Goal: Browse casually: Explore the website without a specific task or goal

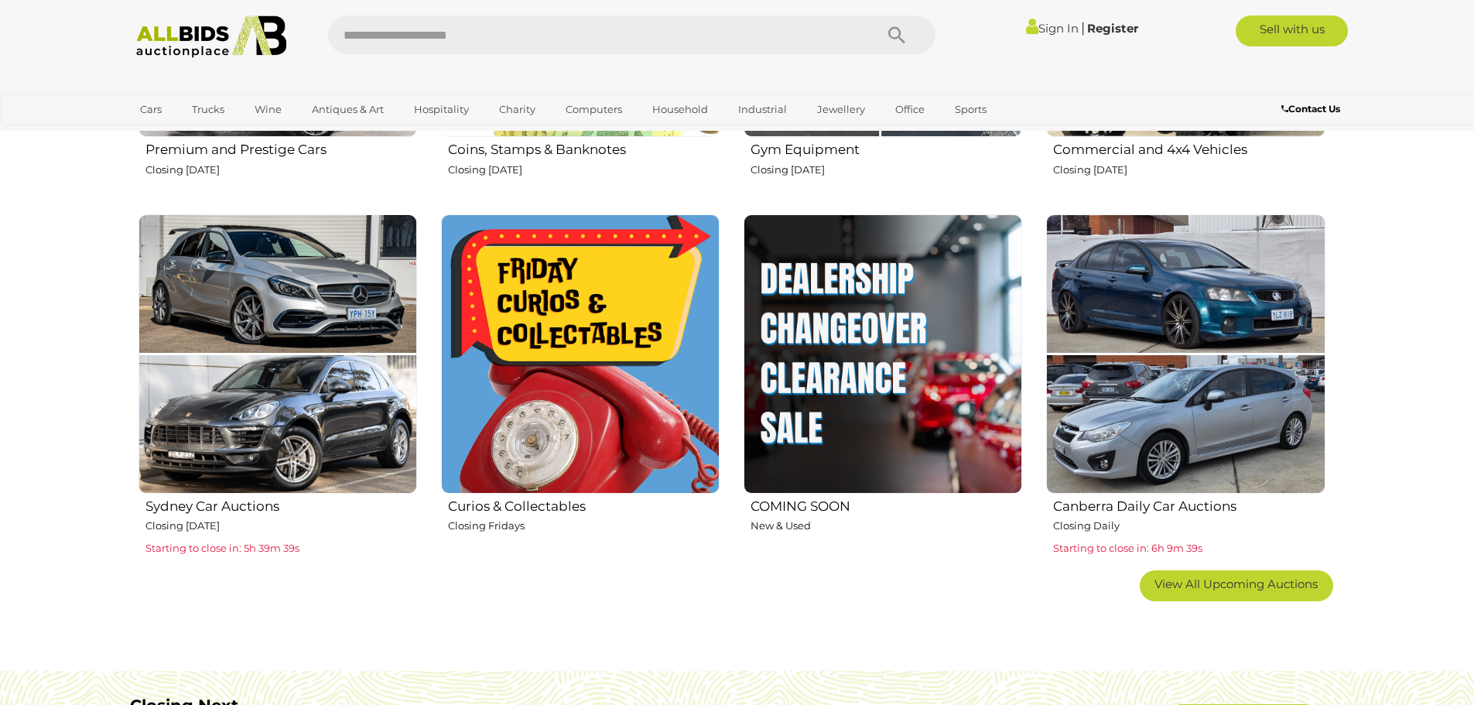
scroll to position [696, 0]
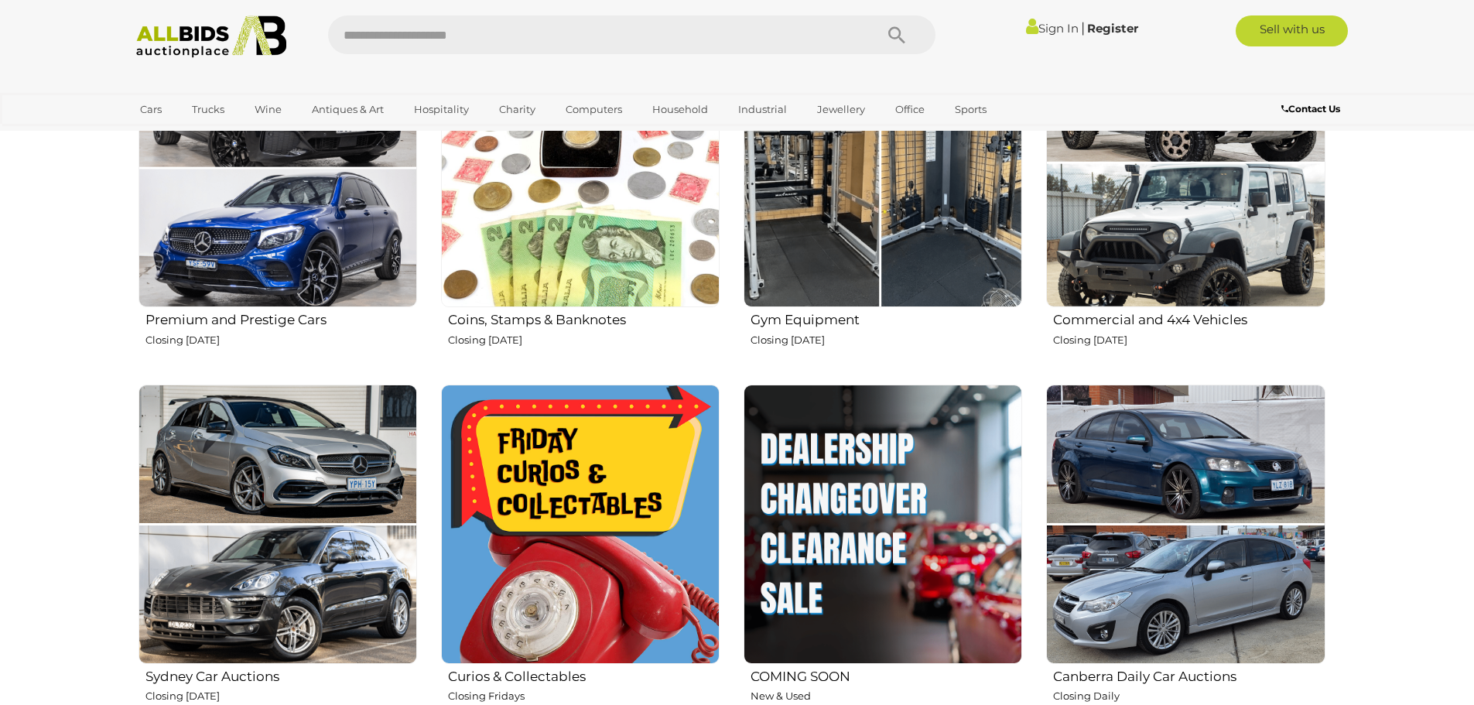
click at [589, 225] on img at bounding box center [580, 168] width 279 height 279
click at [616, 553] on img at bounding box center [580, 524] width 279 height 279
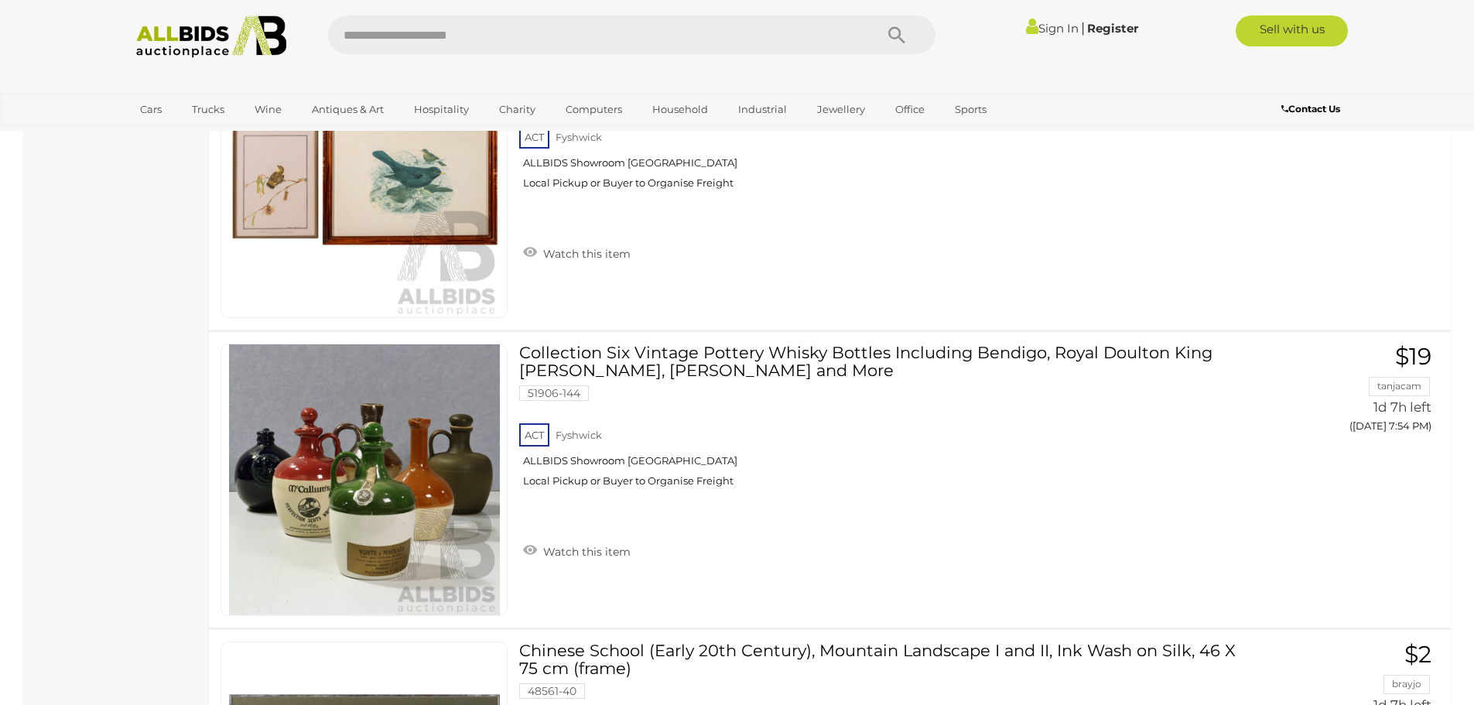
scroll to position [13004, 0]
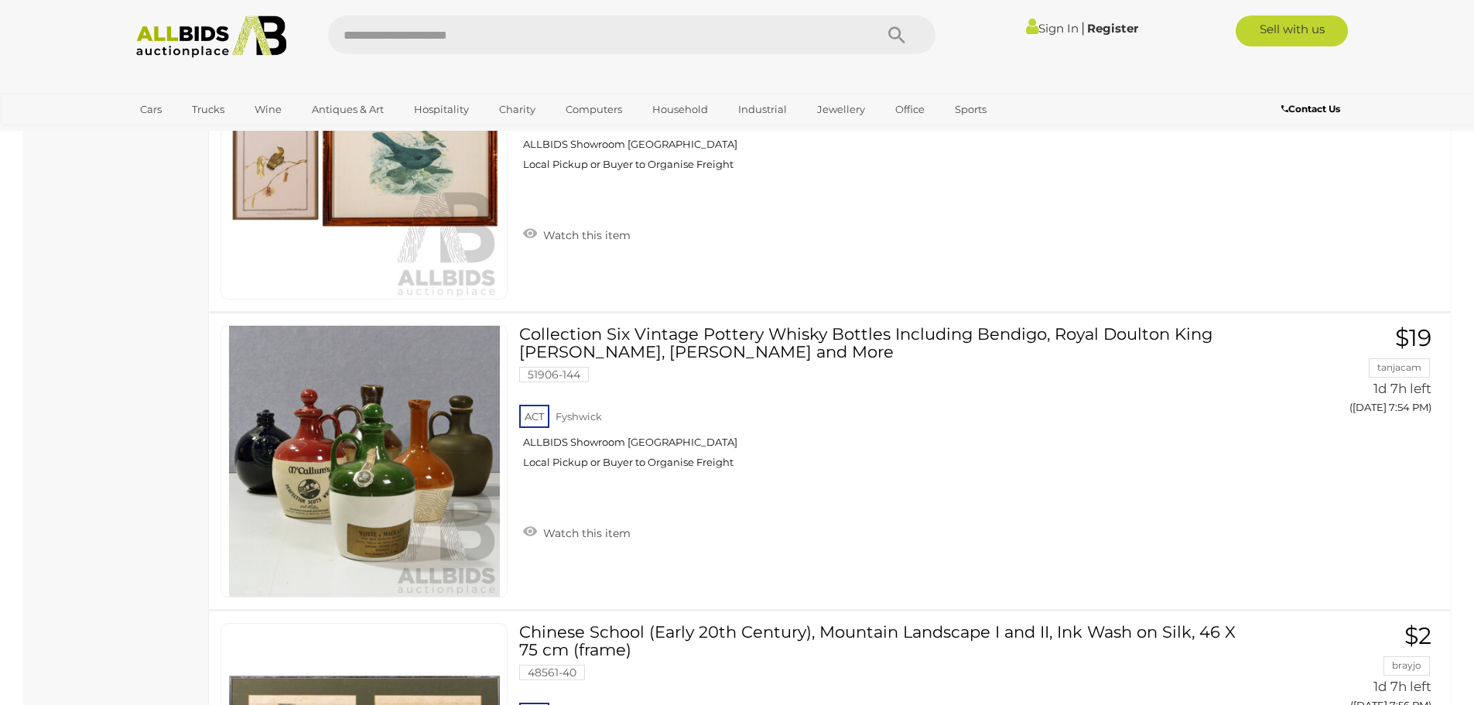
click at [220, 32] on img at bounding box center [212, 36] width 168 height 43
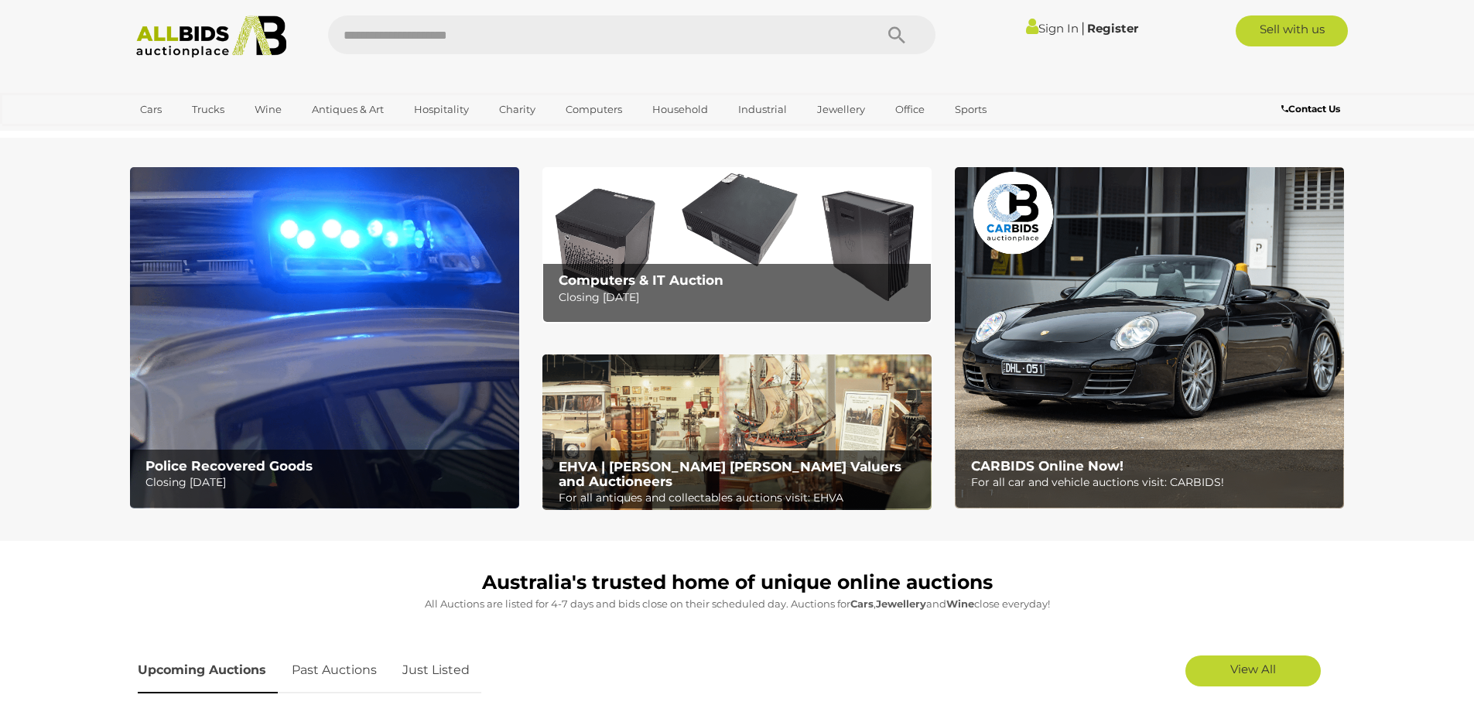
click at [403, 267] on img at bounding box center [324, 337] width 389 height 341
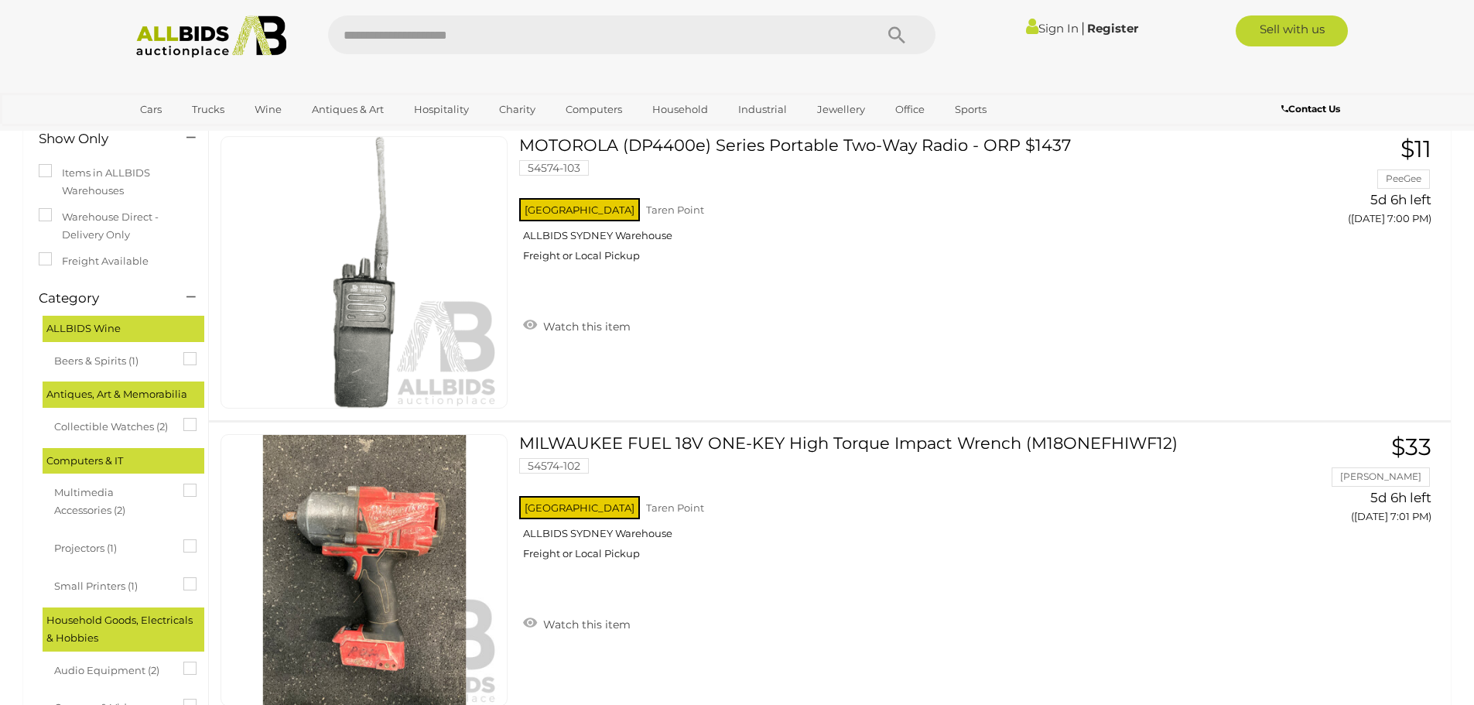
scroll to position [232, 0]
